Goal: Task Accomplishment & Management: Manage account settings

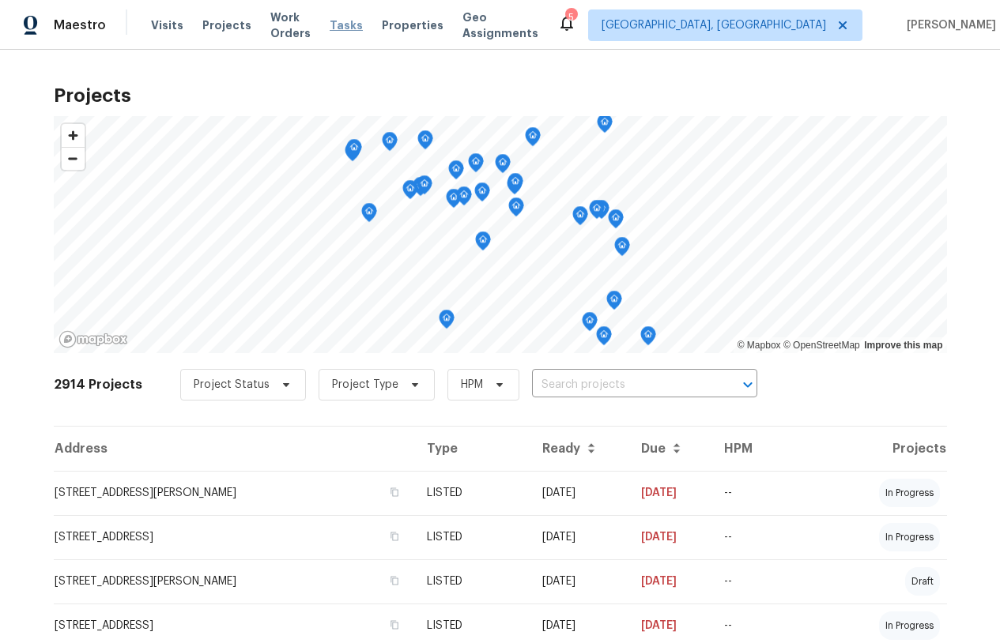
click at [363, 23] on span "Tasks" at bounding box center [346, 25] width 33 height 11
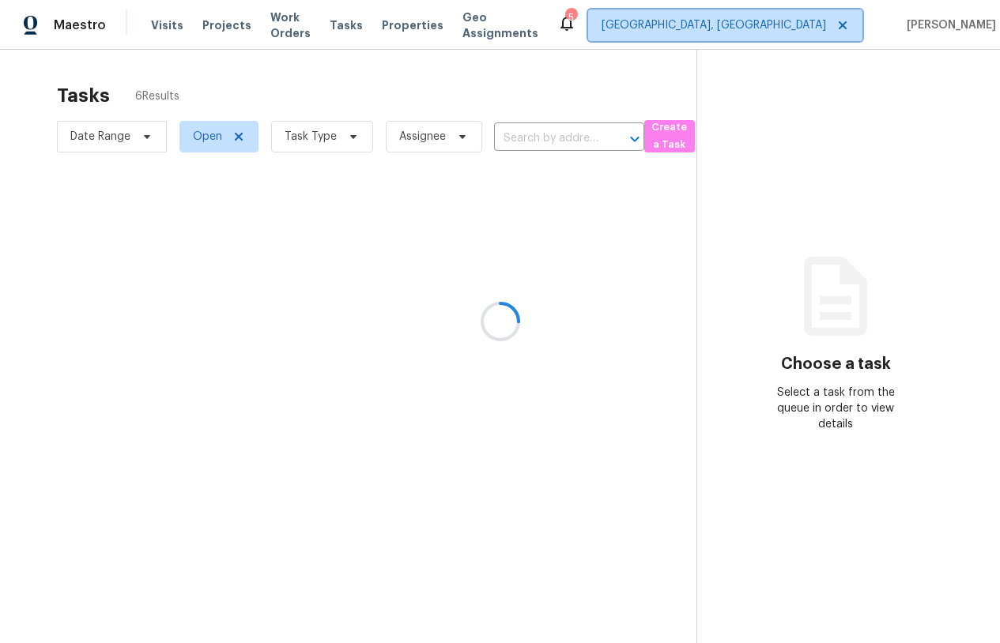
click at [799, 27] on span "[GEOGRAPHIC_DATA], [GEOGRAPHIC_DATA]" at bounding box center [713, 25] width 224 height 16
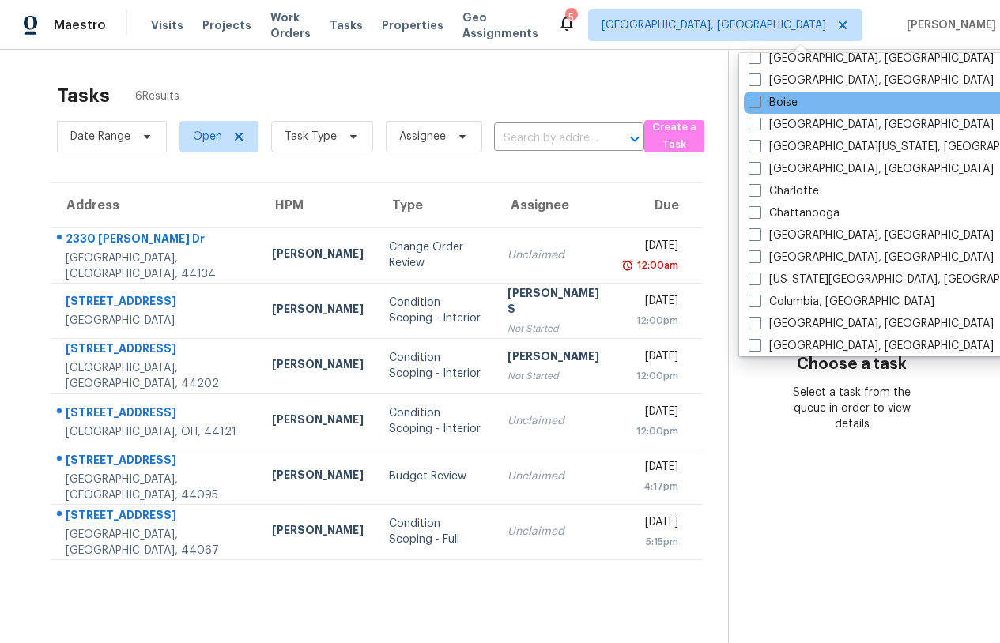
scroll to position [136, 0]
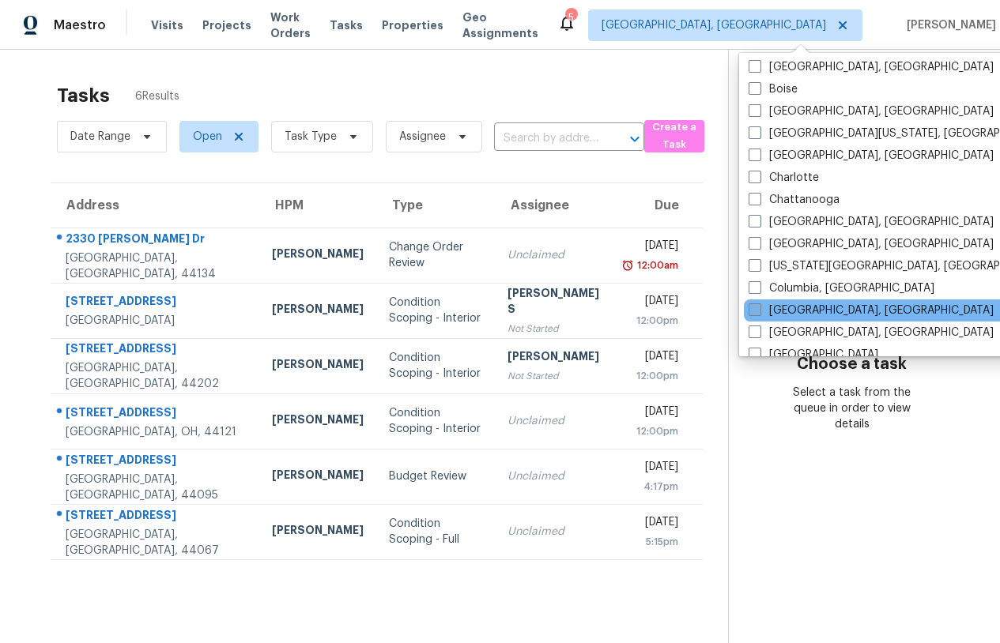
click at [779, 308] on label "[GEOGRAPHIC_DATA], [GEOGRAPHIC_DATA]" at bounding box center [870, 311] width 245 height 16
click at [759, 308] on input "[GEOGRAPHIC_DATA], [GEOGRAPHIC_DATA]" at bounding box center [753, 308] width 10 height 10
checkbox input "true"
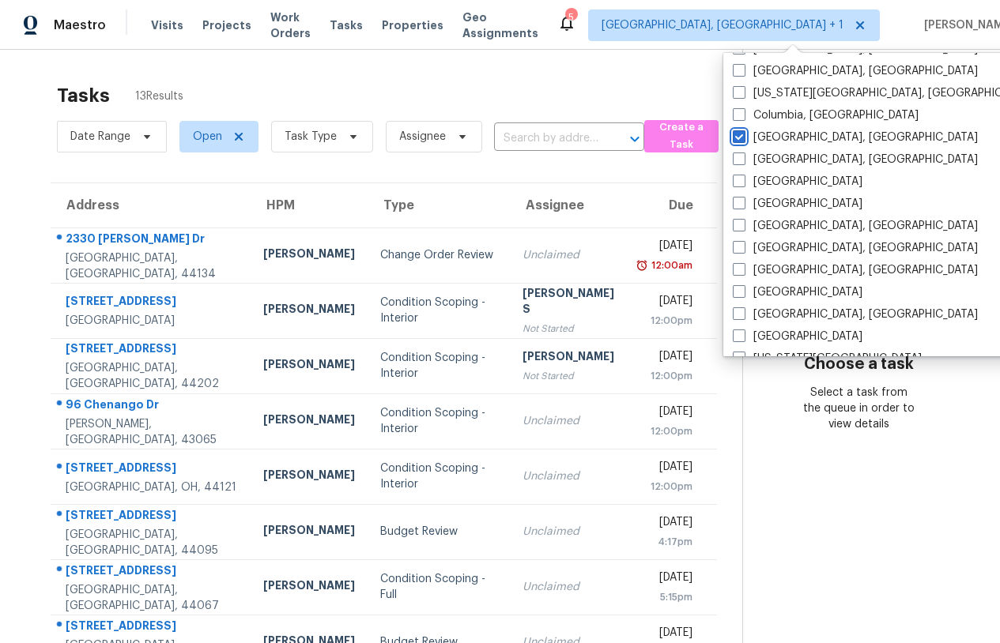
scroll to position [292, 0]
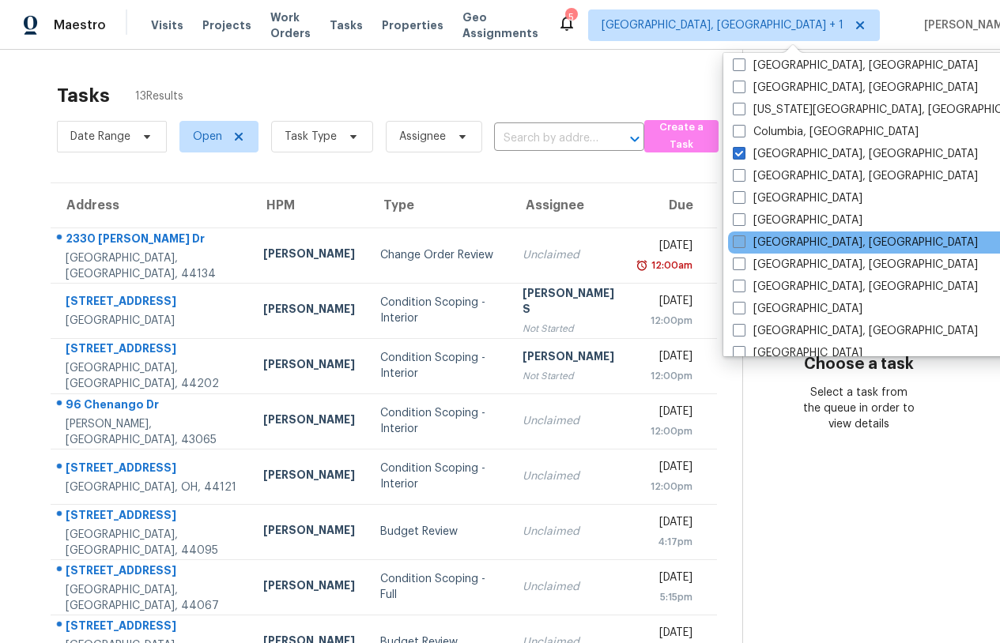
click at [770, 236] on label "[GEOGRAPHIC_DATA], [GEOGRAPHIC_DATA]" at bounding box center [855, 243] width 245 height 16
click at [743, 236] on input "[GEOGRAPHIC_DATA], [GEOGRAPHIC_DATA]" at bounding box center [738, 240] width 10 height 10
checkbox input "true"
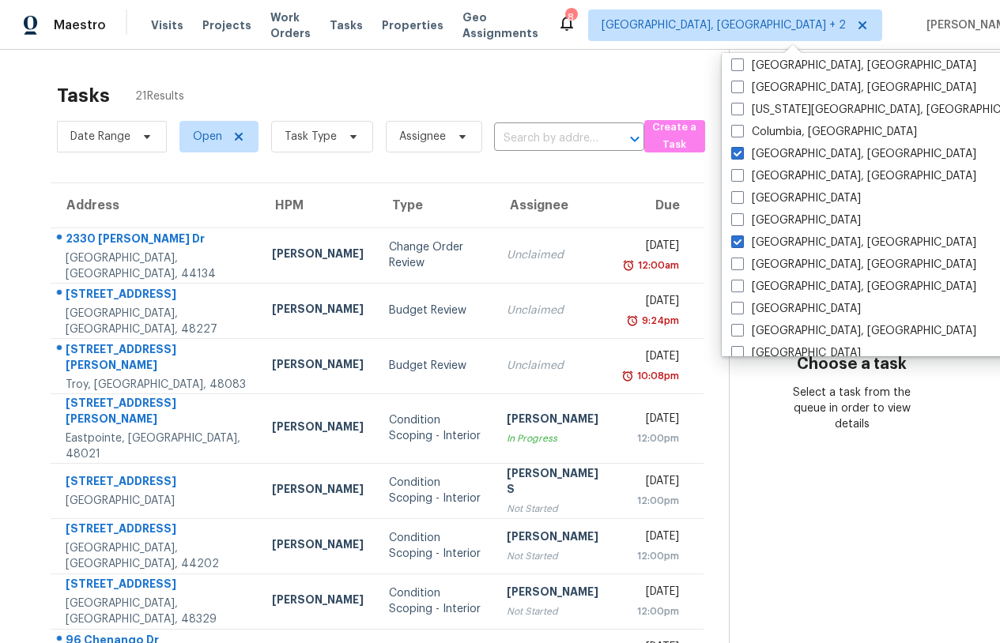
click at [297, 96] on div "Tasks 21 Results" at bounding box center [393, 95] width 672 height 41
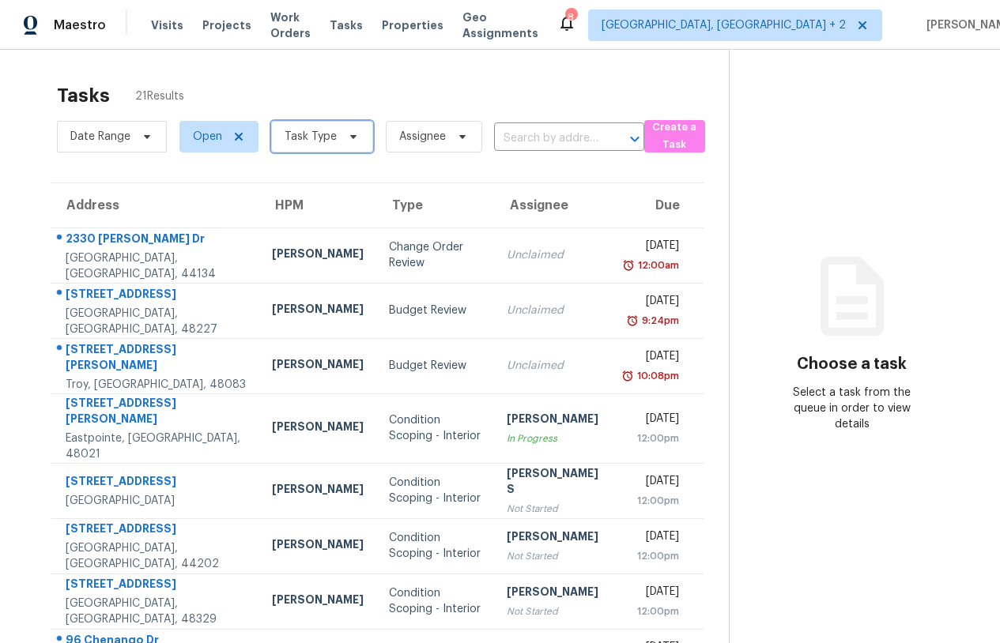
click at [317, 124] on span "Task Type" at bounding box center [322, 137] width 102 height 32
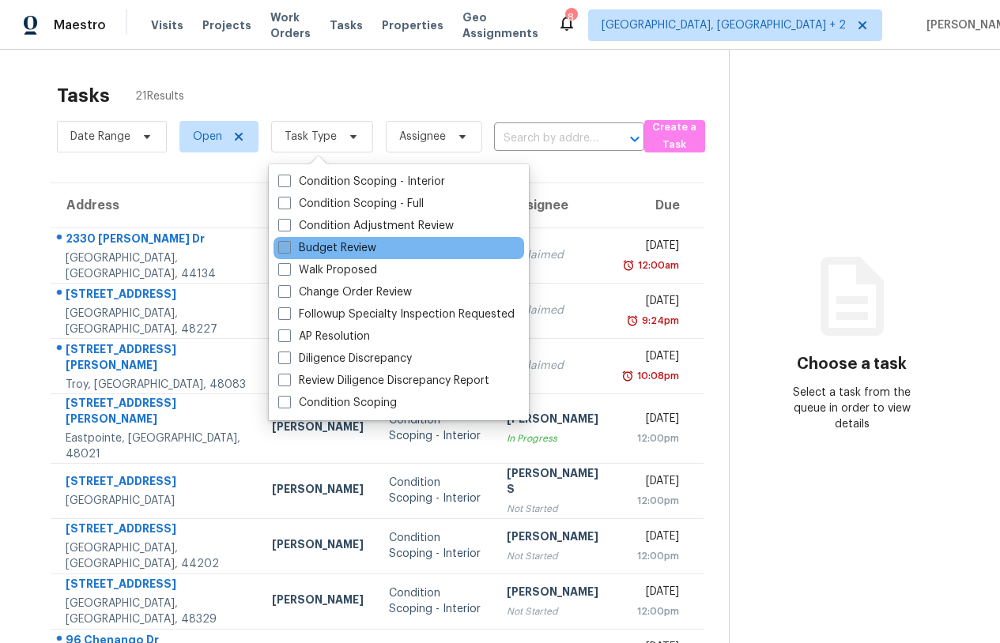
click at [333, 254] on label "Budget Review" at bounding box center [327, 248] width 98 height 16
click at [288, 250] on input "Budget Review" at bounding box center [283, 245] width 10 height 10
checkbox input "true"
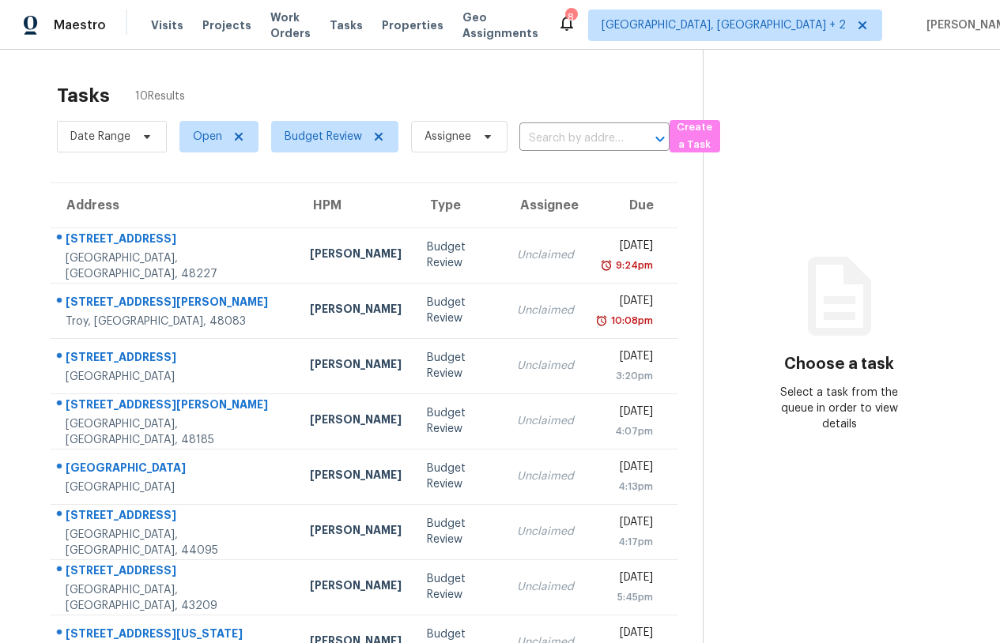
click at [822, 492] on section "Choose a task Select a task from the queue in order to view details" at bounding box center [838, 422] width 272 height 744
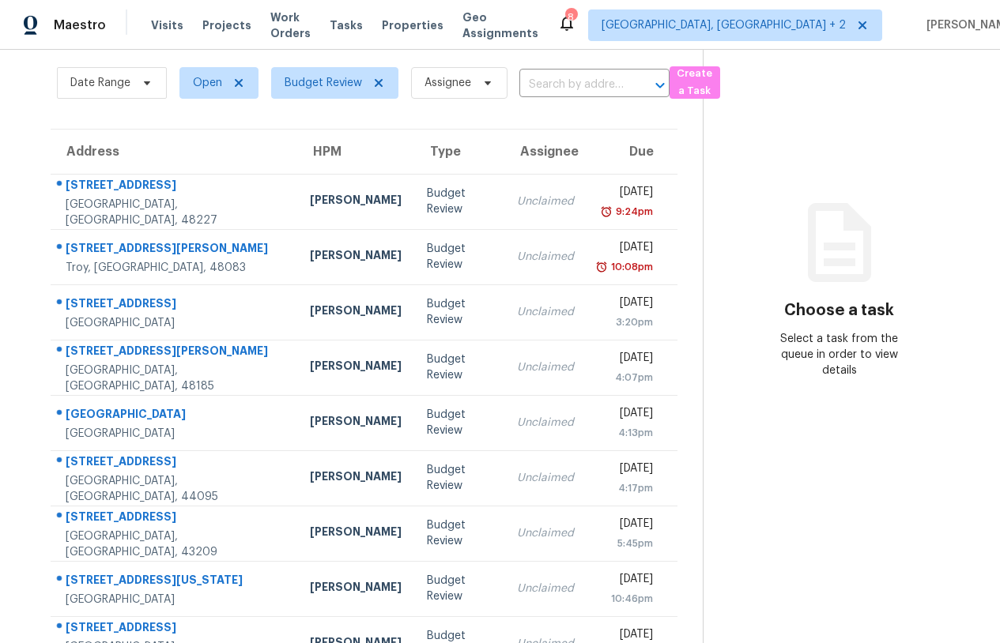
scroll to position [149, 0]
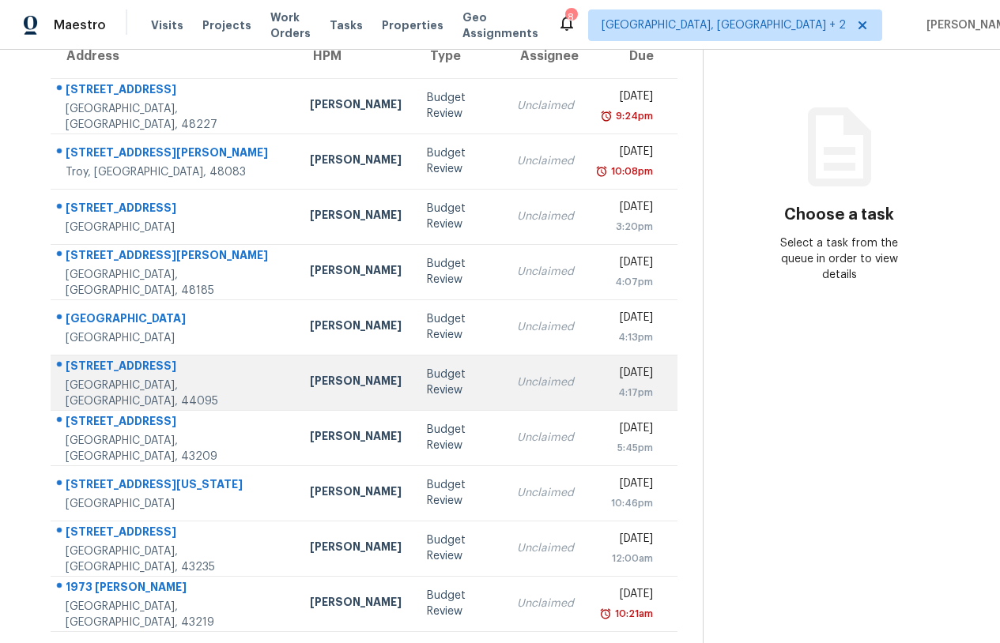
click at [213, 389] on td "[STREET_ADDRESS]" at bounding box center [174, 382] width 247 height 55
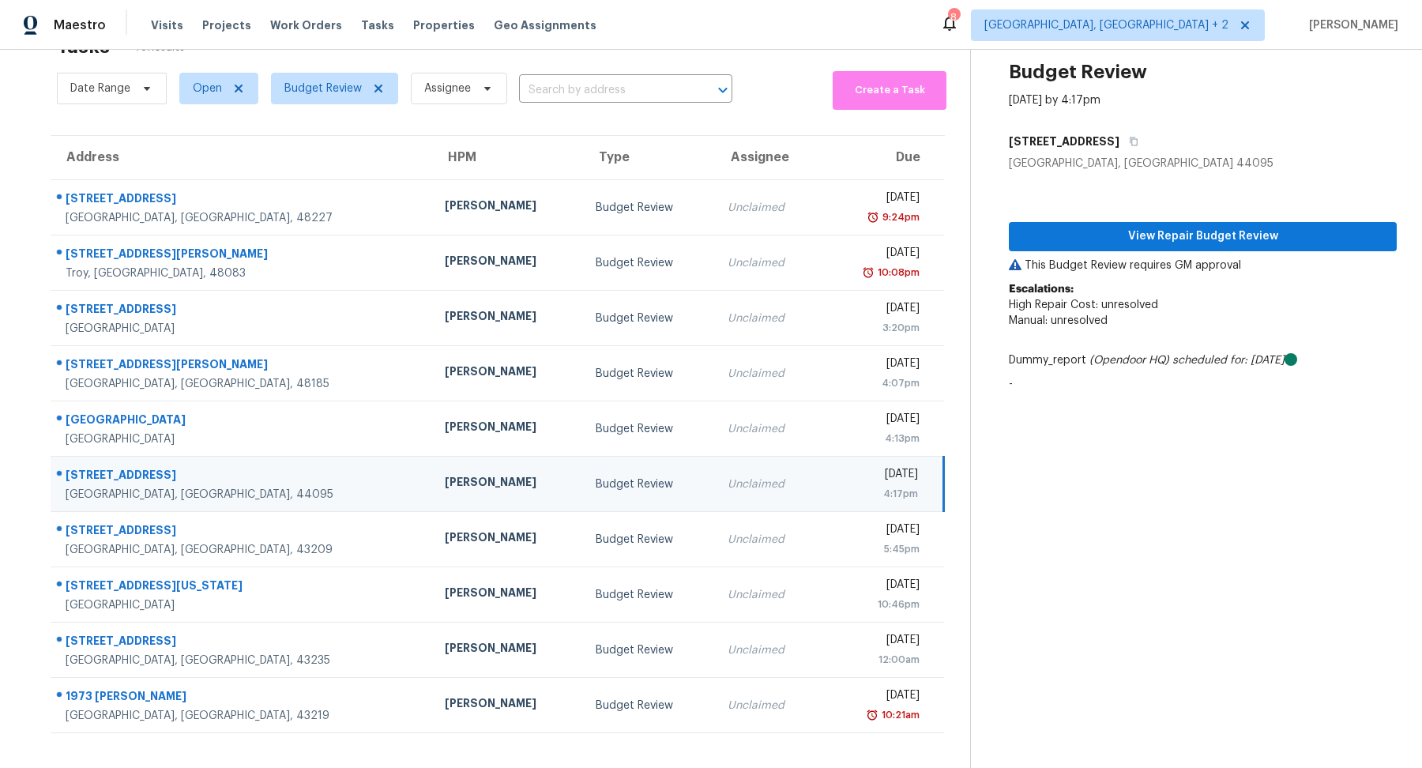
scroll to position [0, 0]
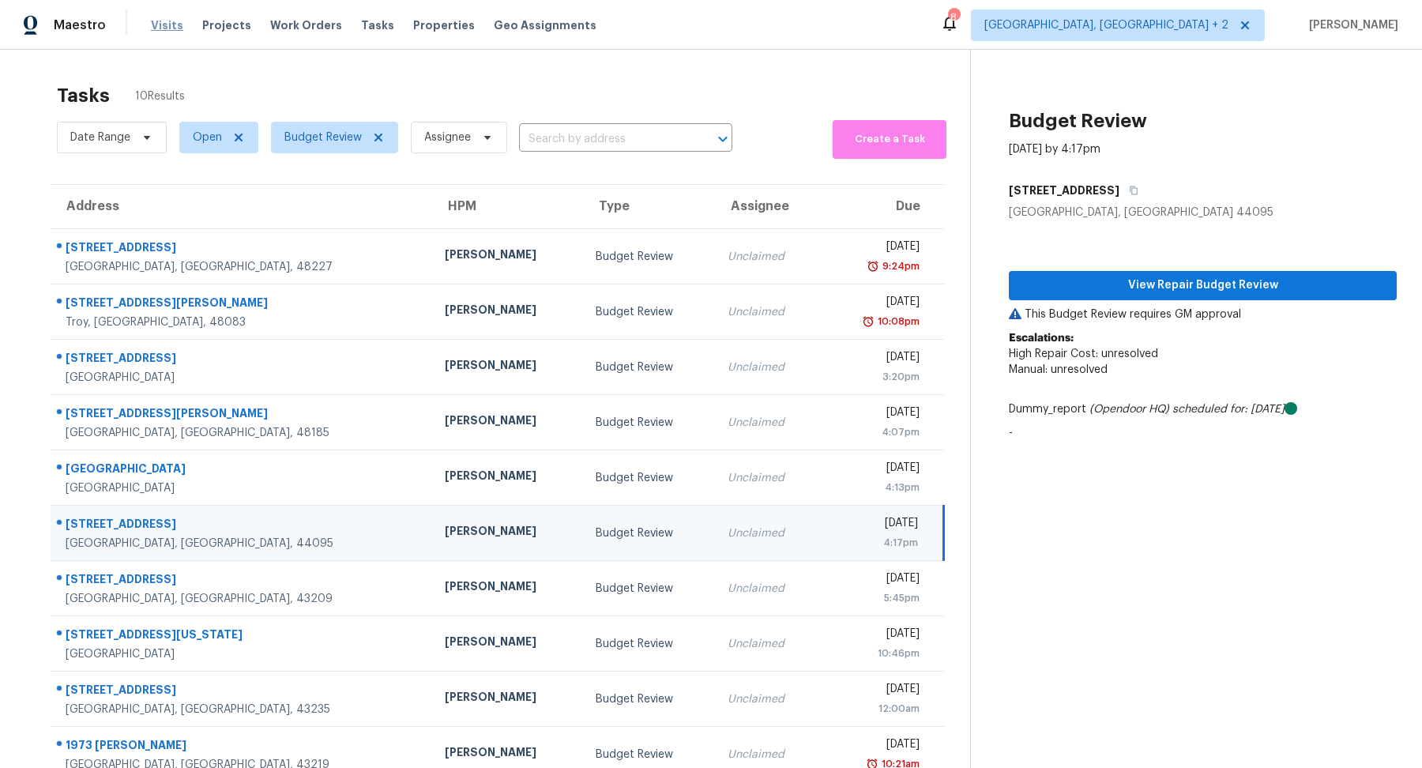
click at [166, 21] on span "Visits" at bounding box center [167, 25] width 32 height 16
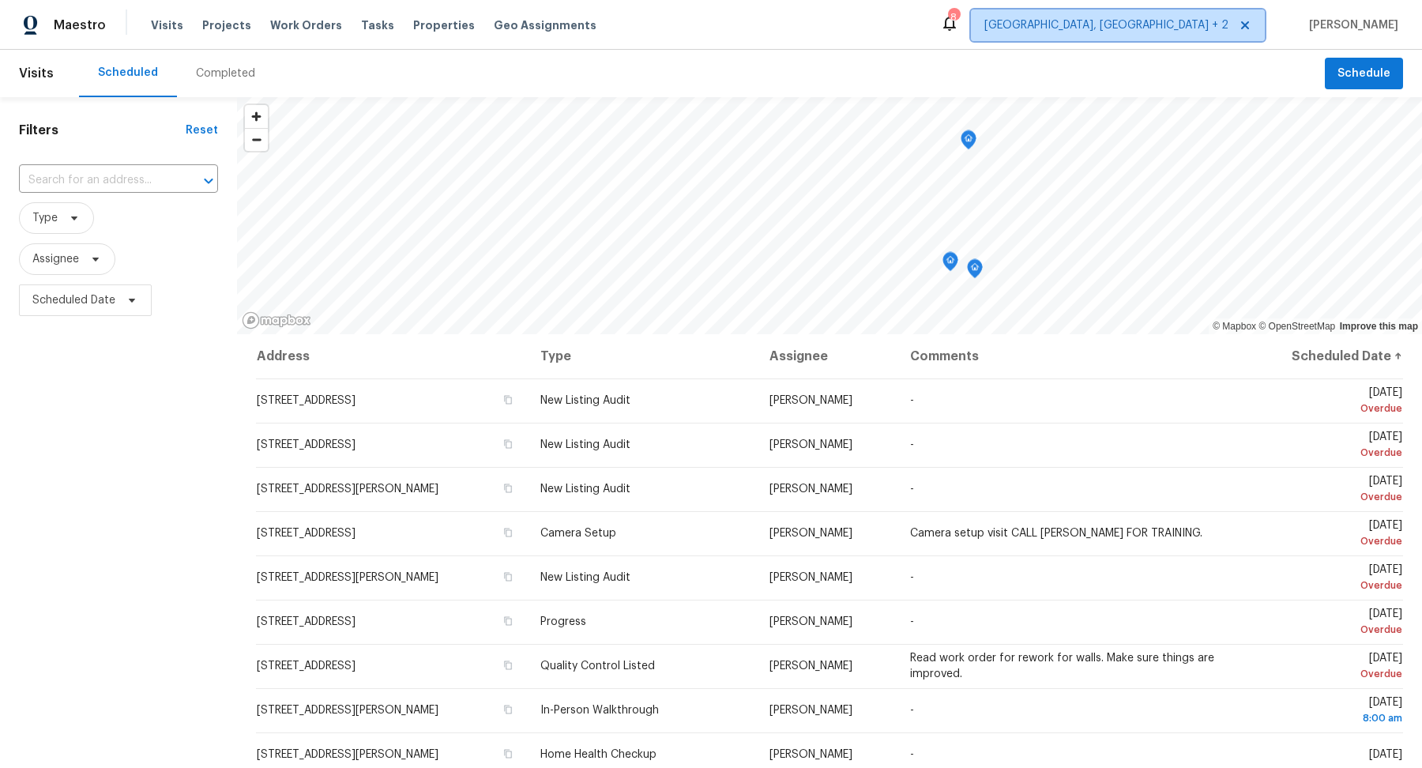
click at [999, 29] on span "[GEOGRAPHIC_DATA], [GEOGRAPHIC_DATA] + 2" at bounding box center [1107, 25] width 244 height 16
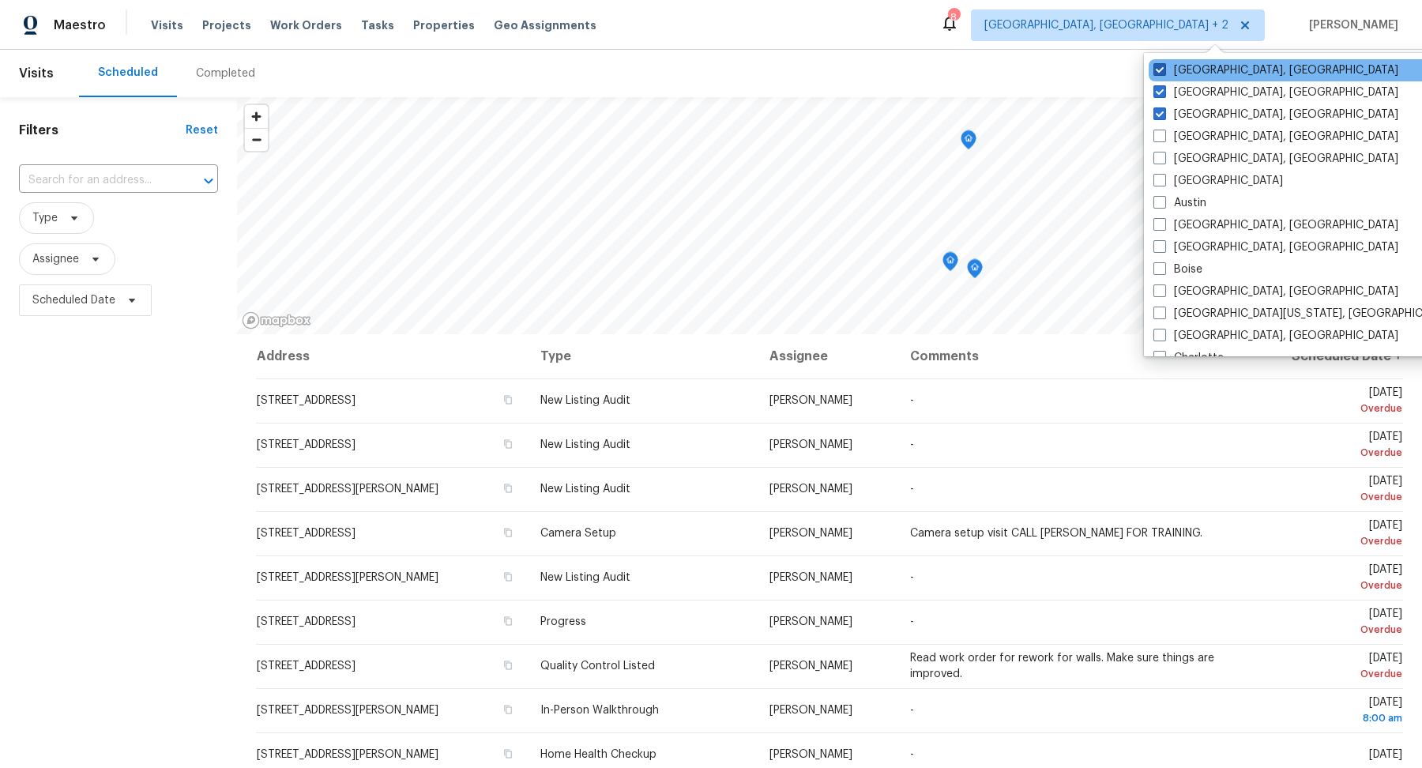
click at [999, 71] on span at bounding box center [1160, 69] width 13 height 13
click at [999, 71] on input "[GEOGRAPHIC_DATA], [GEOGRAPHIC_DATA]" at bounding box center [1159, 67] width 10 height 10
checkbox input "false"
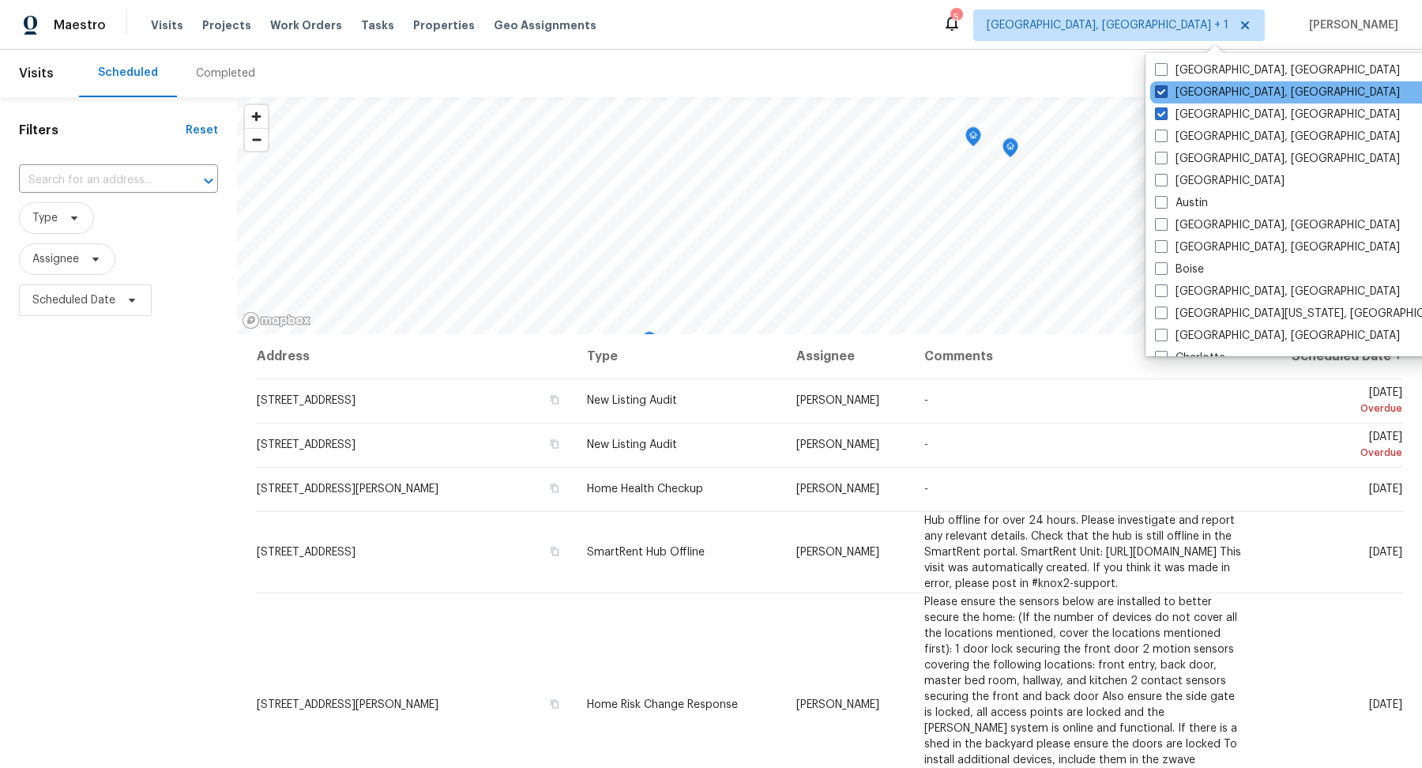
click at [999, 86] on span at bounding box center [1161, 91] width 13 height 13
click at [999, 86] on input "[GEOGRAPHIC_DATA], [GEOGRAPHIC_DATA]" at bounding box center [1160, 90] width 10 height 10
checkbox input "false"
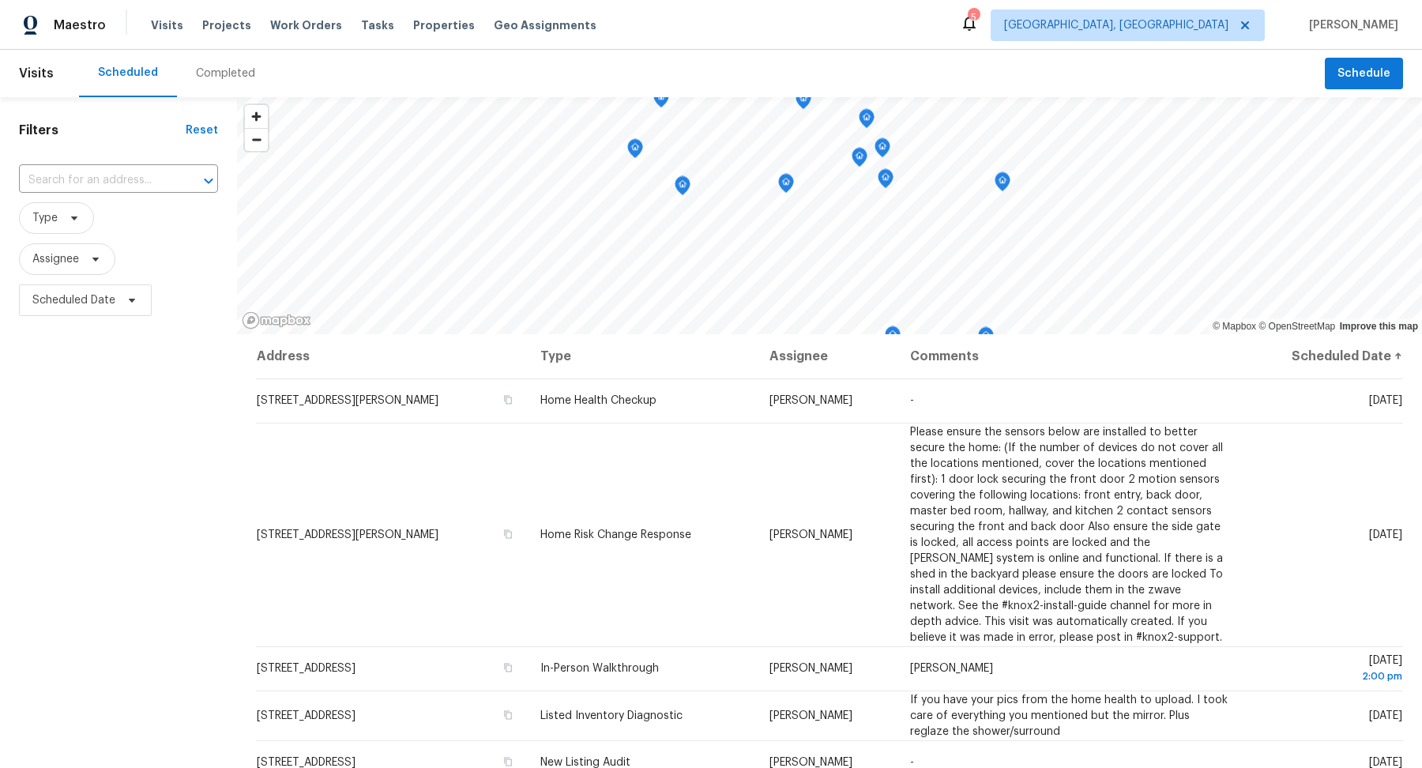
click at [104, 483] on div "Filters Reset ​ Type Assignee Scheduled Date" at bounding box center [118, 523] width 237 height 852
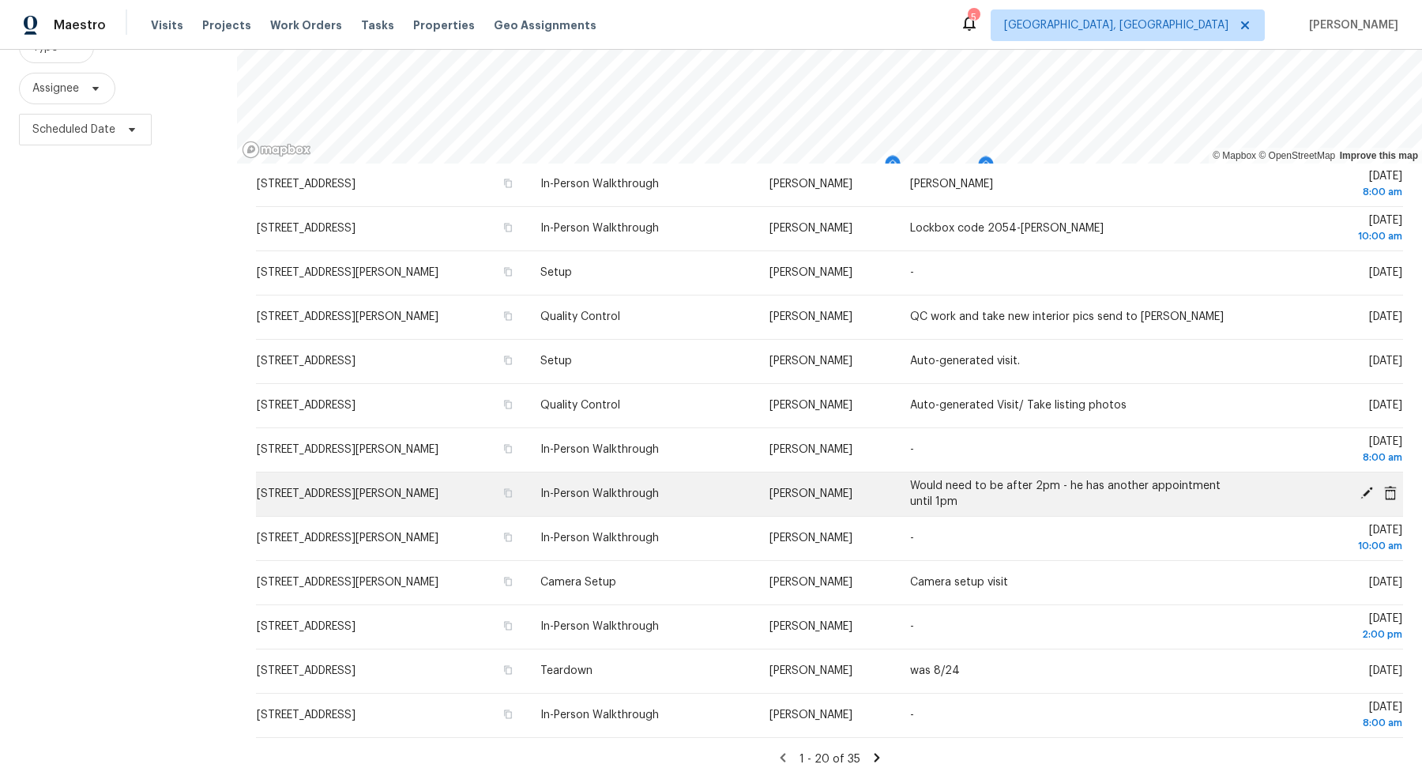
scroll to position [180, 0]
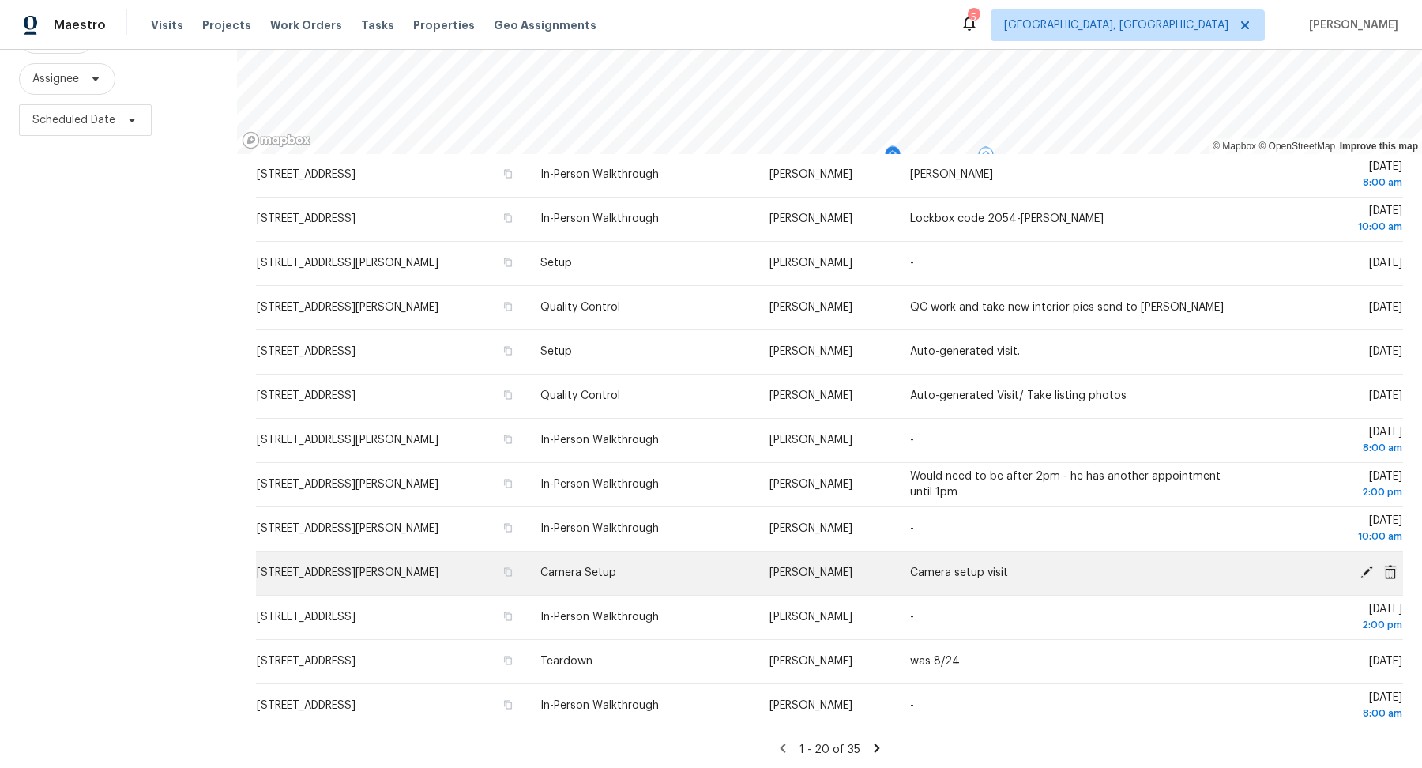
click at [999, 567] on icon at bounding box center [1367, 572] width 13 height 13
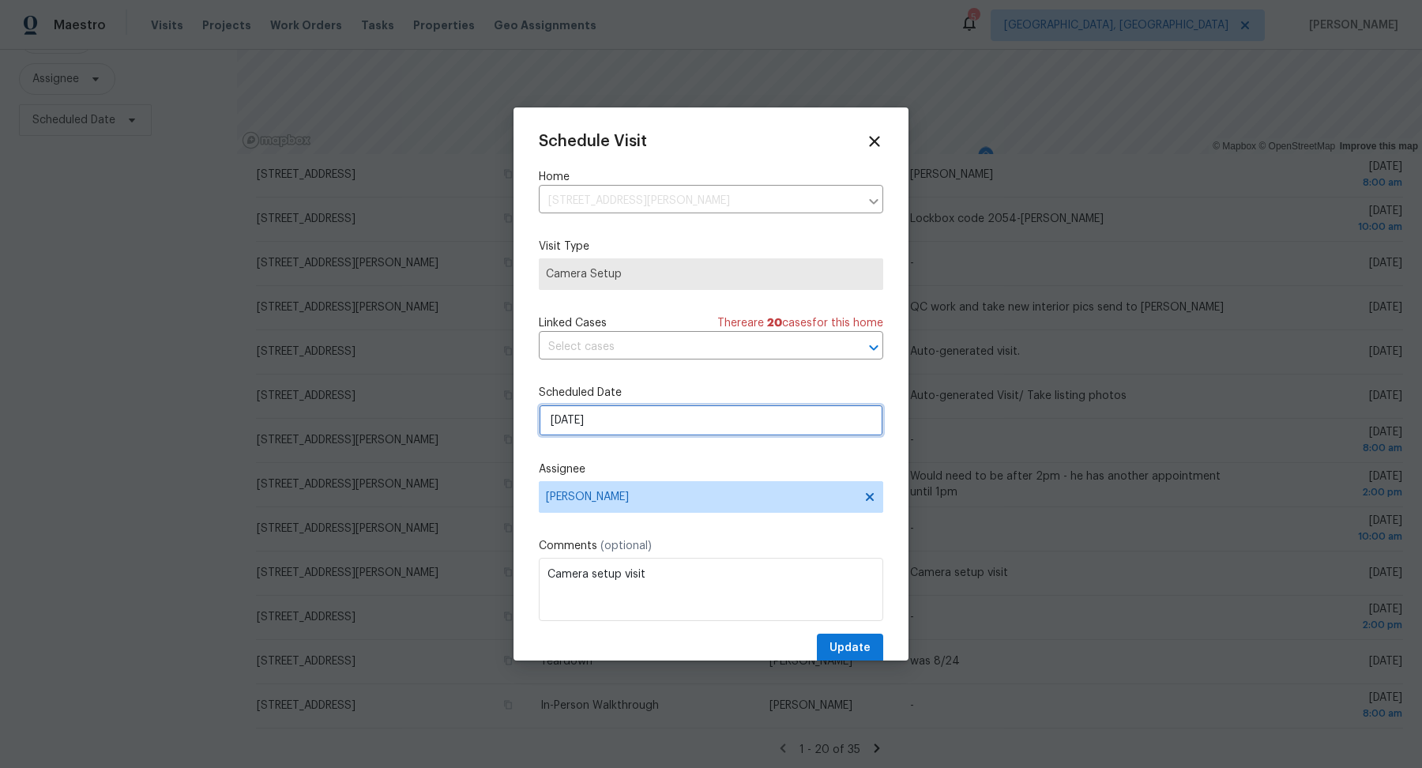
click at [631, 428] on input "[DATE]" at bounding box center [711, 421] width 345 height 32
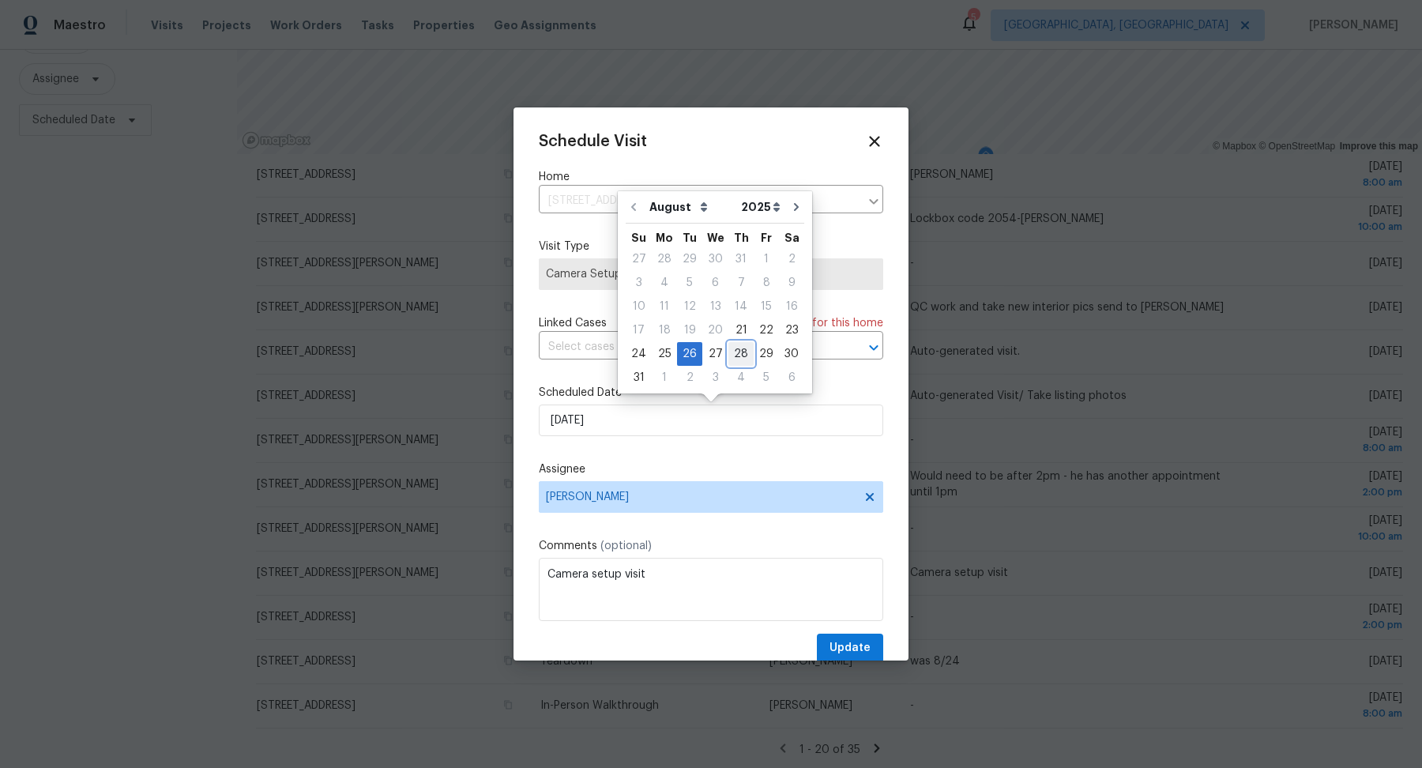
click at [736, 350] on div "28" at bounding box center [741, 354] width 25 height 22
type input "[DATE]"
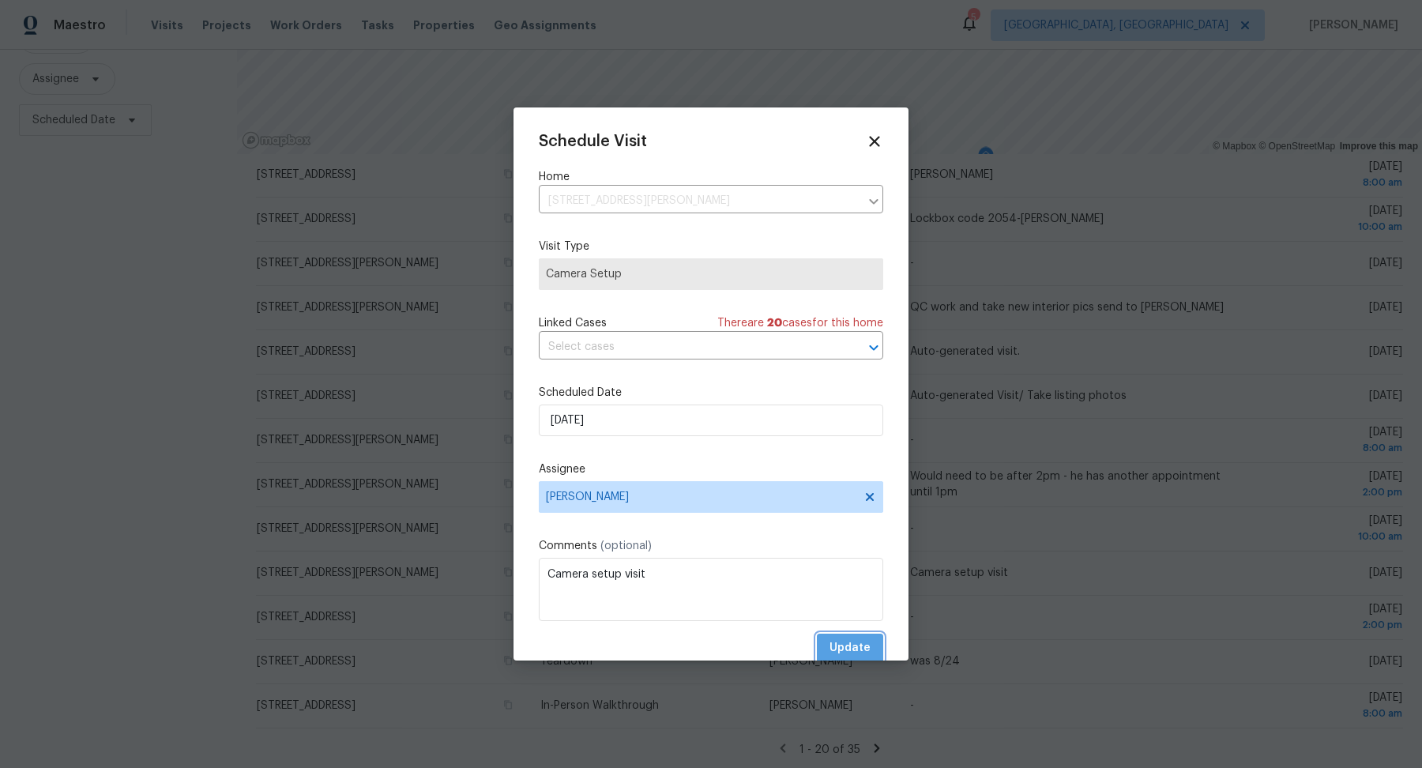
click at [858, 642] on span "Update" at bounding box center [850, 648] width 41 height 20
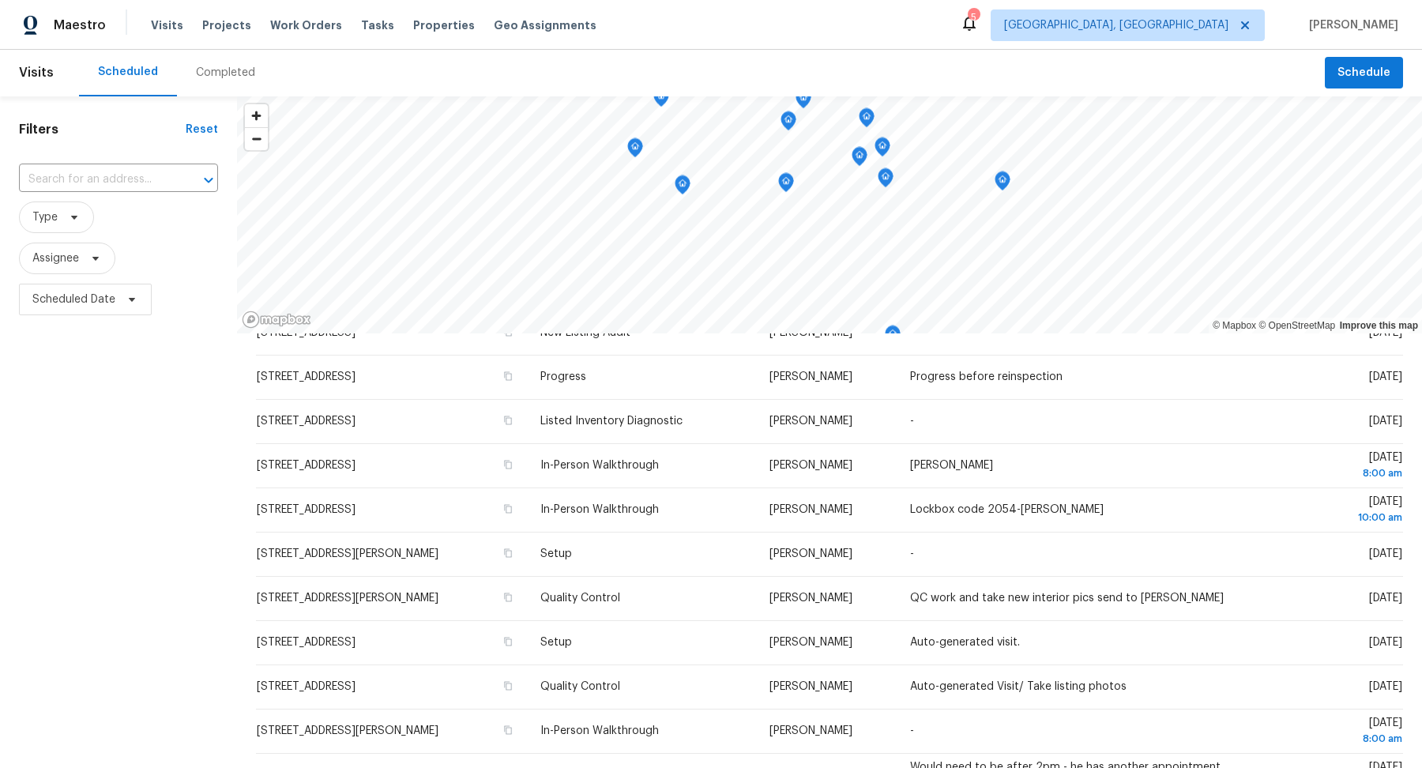
scroll to position [0, 0]
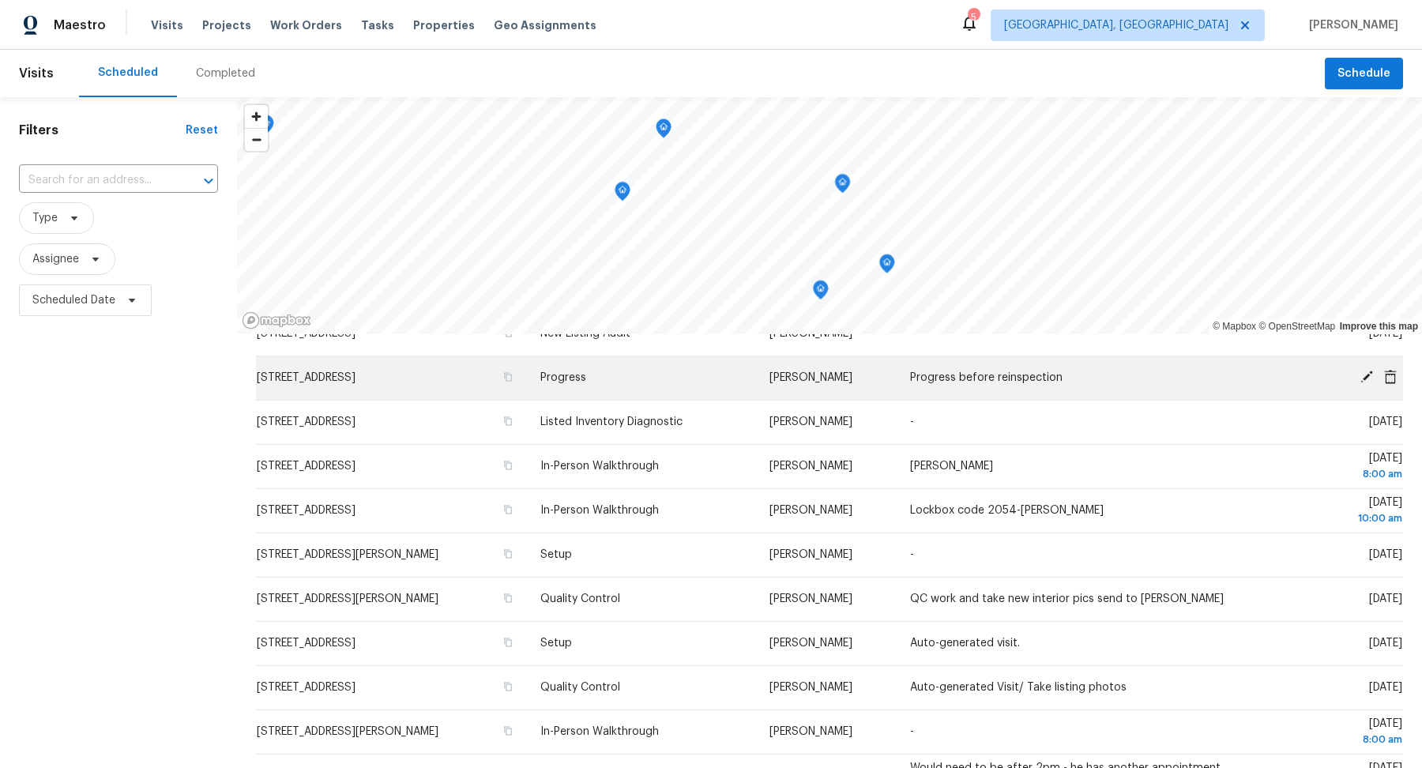
click at [800, 363] on div "© Mapbox © OpenStreetMap Improve this map Address Type Assignee Comments Schedu…" at bounding box center [829, 523] width 1185 height 852
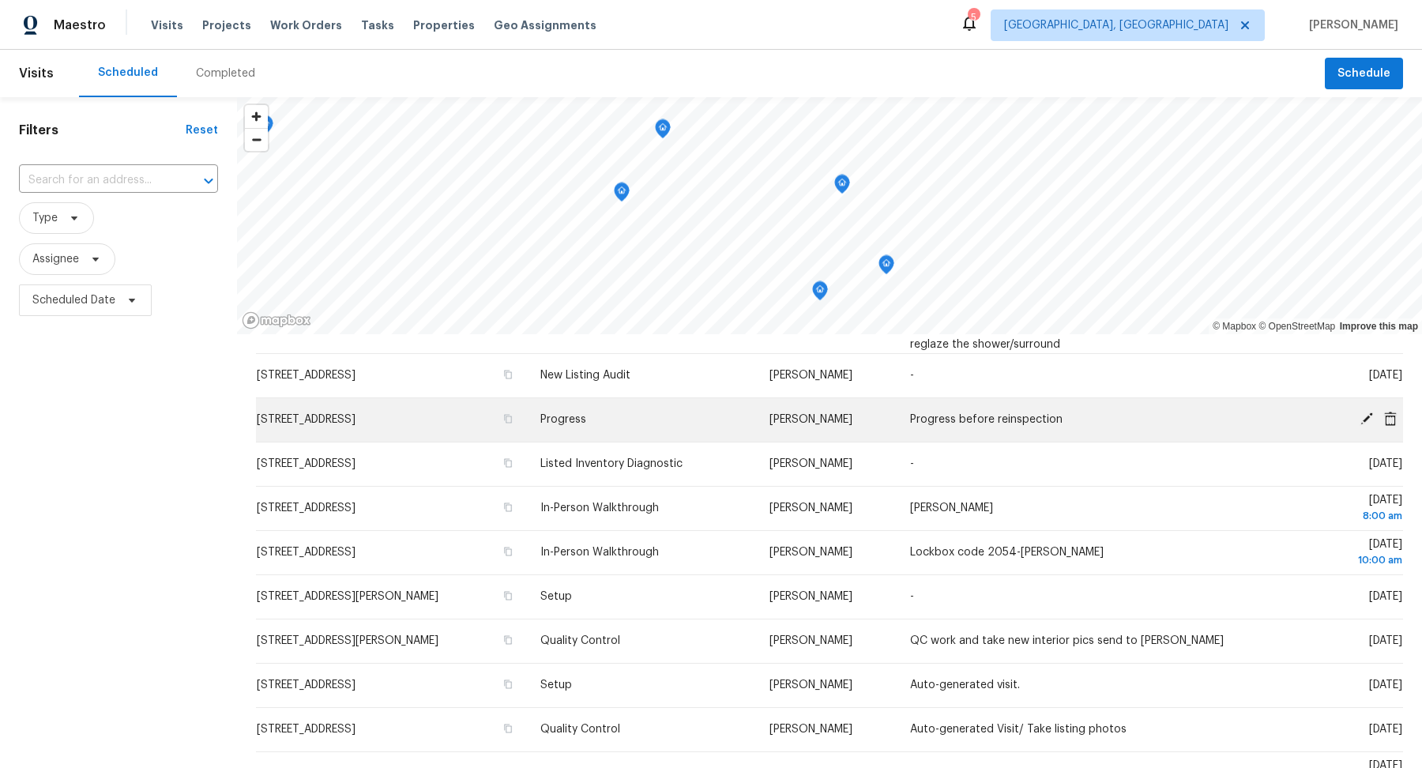
scroll to position [413, 0]
